Goal: Information Seeking & Learning: Learn about a topic

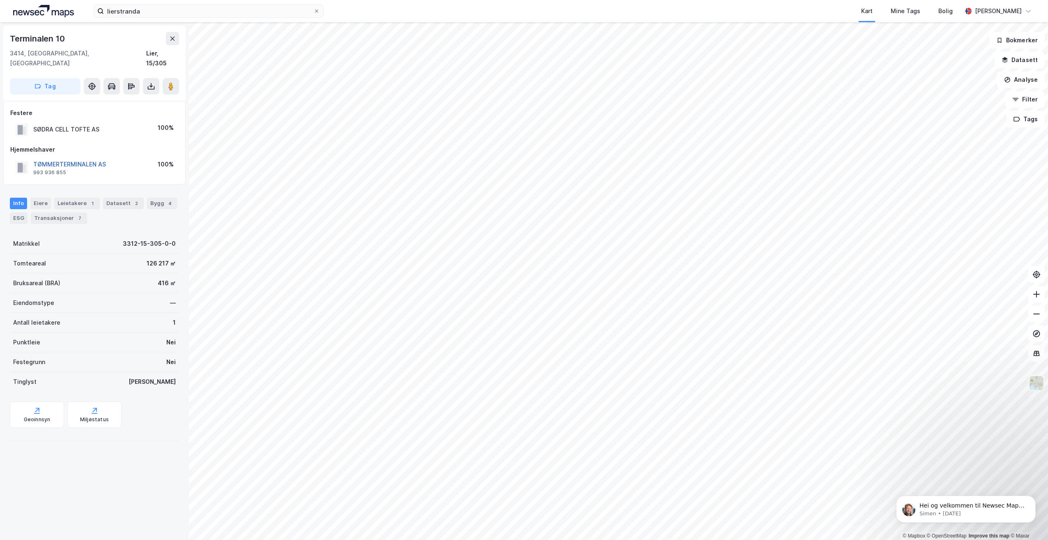
click at [0, 0] on button "TØMMERTERMINALEN AS" at bounding box center [0, 0] width 0 height 0
